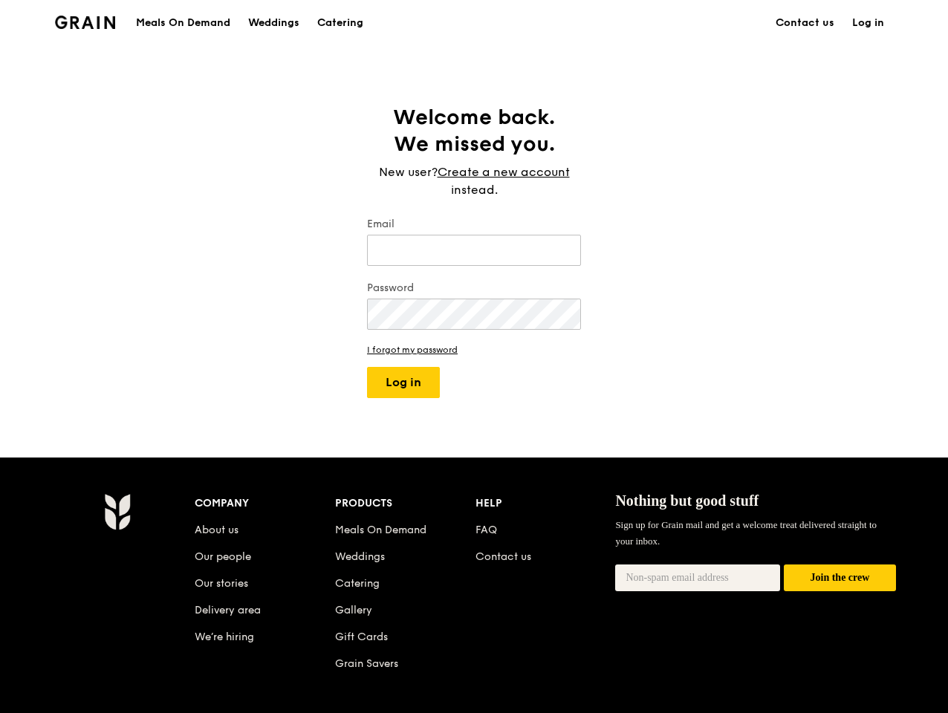
click at [474, 356] on form "Email Password I forgot my password Log in" at bounding box center [474, 307] width 214 height 181
click at [183, 23] on div "Meals On Demand" at bounding box center [183, 23] width 94 height 45
click at [868, 23] on link "Log in" at bounding box center [868, 23] width 50 height 45
click at [403, 382] on button "Log in" at bounding box center [403, 382] width 73 height 31
click at [755, 552] on div "Sign up for Grain mail and get a welcome treat delivered straight to your inbox." at bounding box center [755, 540] width 281 height 48
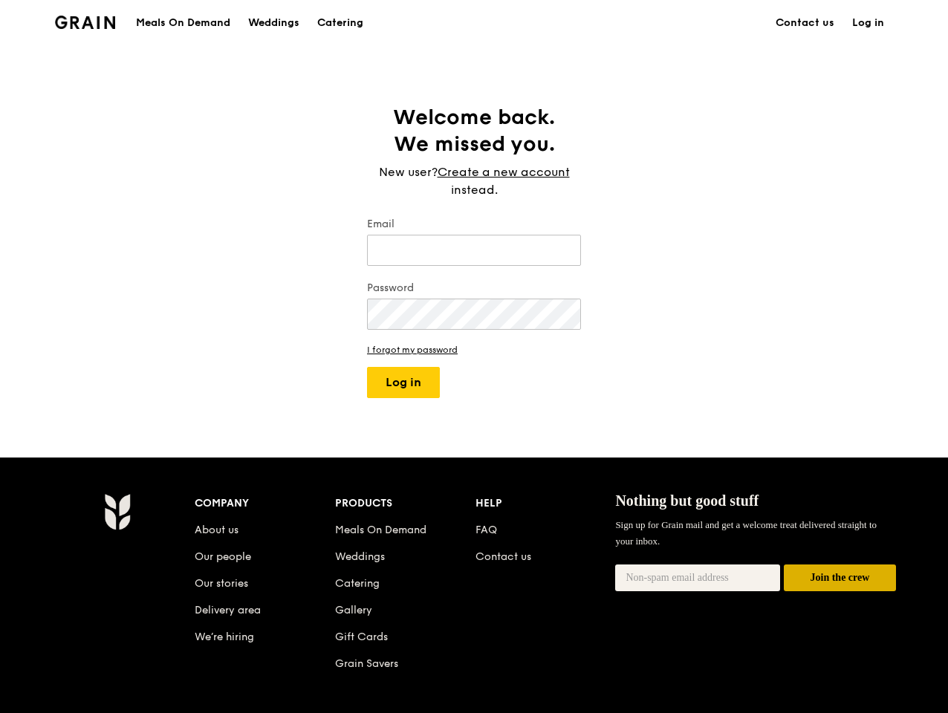
click at [839, 578] on button "Join the crew" at bounding box center [839, 577] width 112 height 27
